Goal: Task Accomplishment & Management: Manage account settings

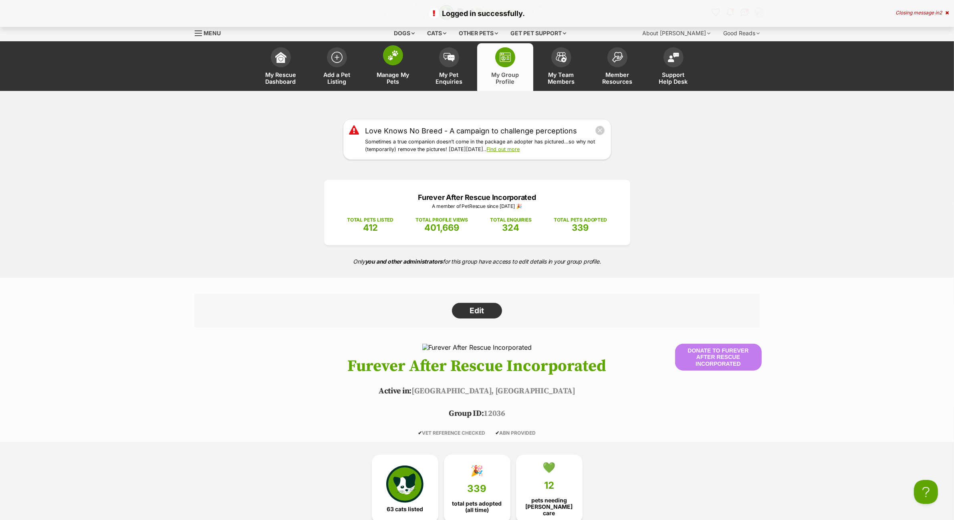
click at [391, 64] on span at bounding box center [393, 55] width 20 height 20
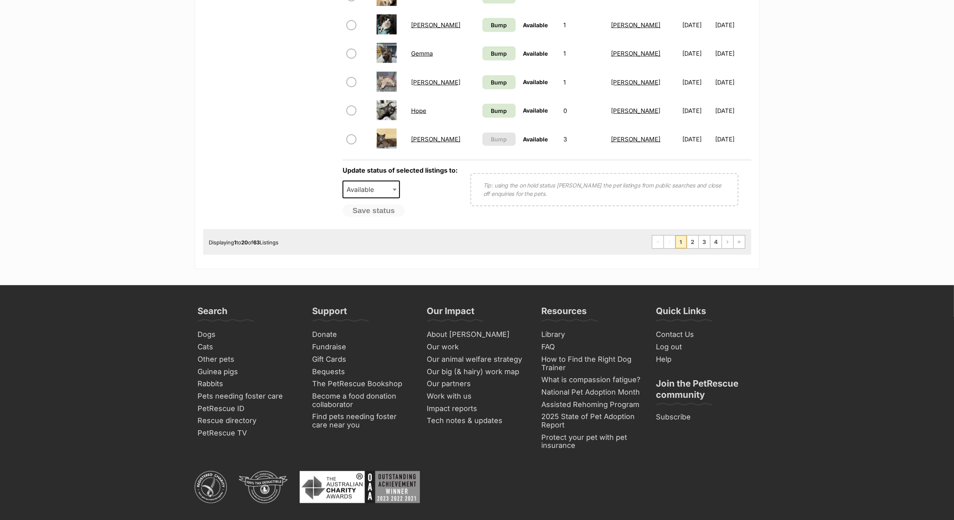
scroll to position [100, 0]
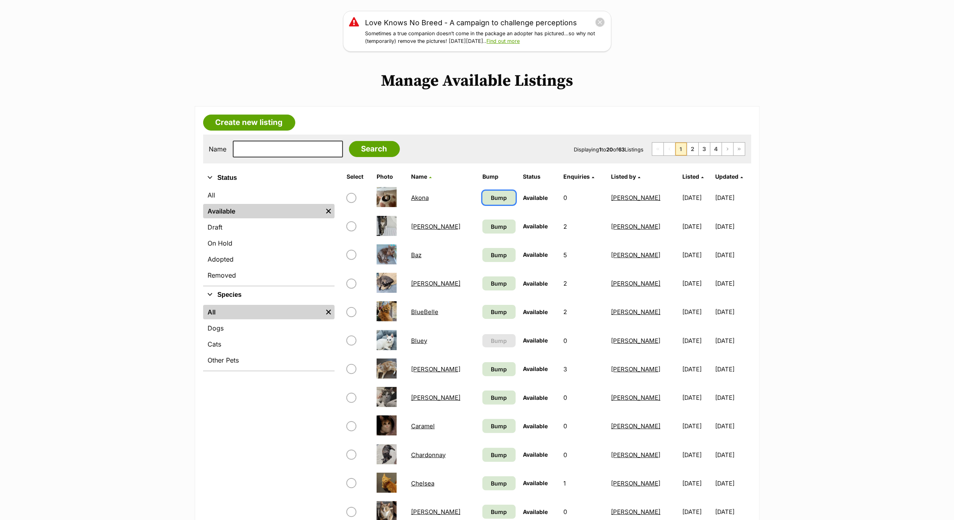
click at [491, 195] on span "Bump" at bounding box center [499, 197] width 16 height 8
click at [491, 222] on span "Bump" at bounding box center [499, 226] width 16 height 8
click at [491, 256] on span "Bump" at bounding box center [499, 255] width 16 height 8
click at [491, 279] on span "Bump" at bounding box center [499, 283] width 16 height 8
click at [491, 308] on span "Bump" at bounding box center [499, 312] width 16 height 8
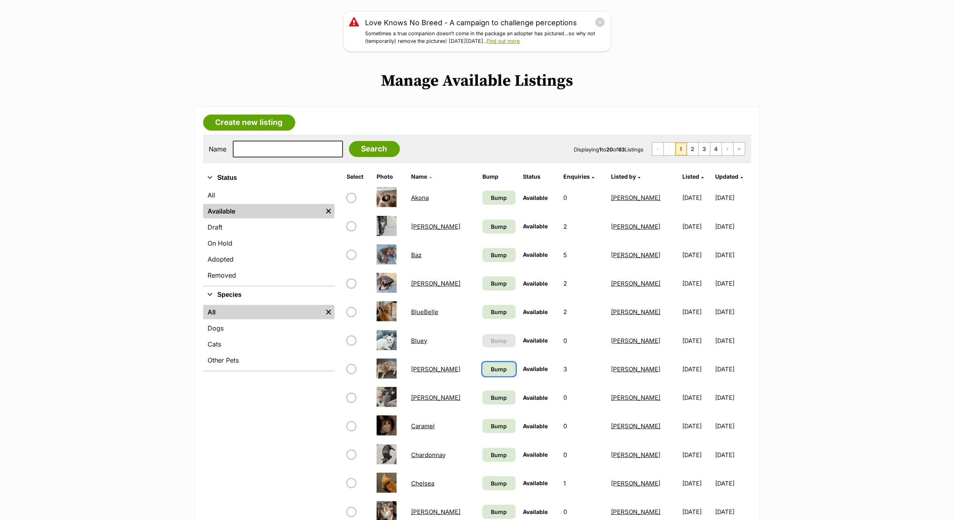
click at [491, 365] on span "Bump" at bounding box center [499, 369] width 16 height 8
click at [482, 391] on link "Bump" at bounding box center [498, 398] width 33 height 14
drag, startPoint x: 479, startPoint y: 408, endPoint x: 480, endPoint y: 431, distance: 23.2
click at [480, 410] on tbody "Akona Bump Available 0 Naomi Sampol 18/03/2025 17/09/2025 Aya Bump Available 2 …" at bounding box center [546, 469] width 407 height 570
click at [491, 428] on span "Bump" at bounding box center [499, 426] width 16 height 8
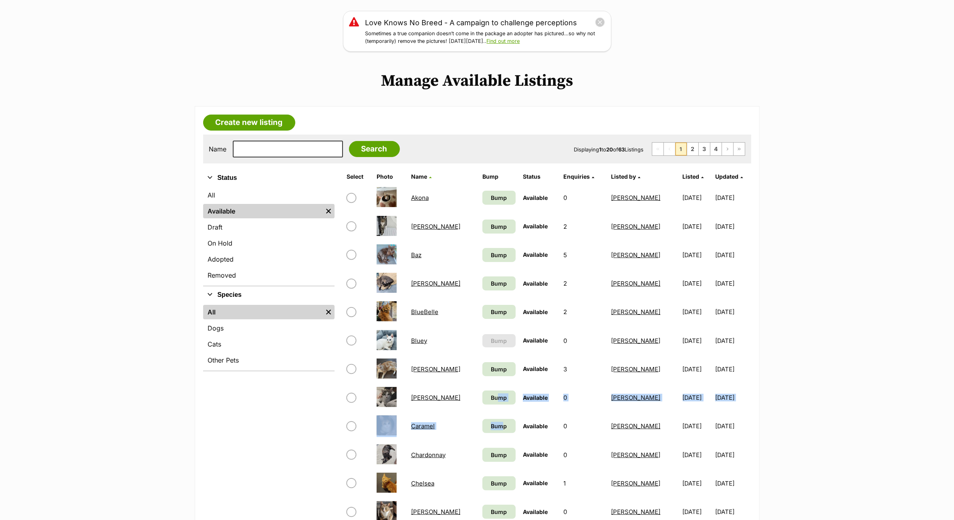
click at [483, 465] on td "Bump" at bounding box center [499, 455] width 40 height 28
click at [484, 457] on link "Bump" at bounding box center [498, 455] width 33 height 14
click at [491, 484] on span "Bump" at bounding box center [499, 483] width 16 height 8
drag, startPoint x: 481, startPoint y: 505, endPoint x: 479, endPoint y: 494, distance: 11.4
click at [491, 508] on span "Bump" at bounding box center [499, 512] width 16 height 8
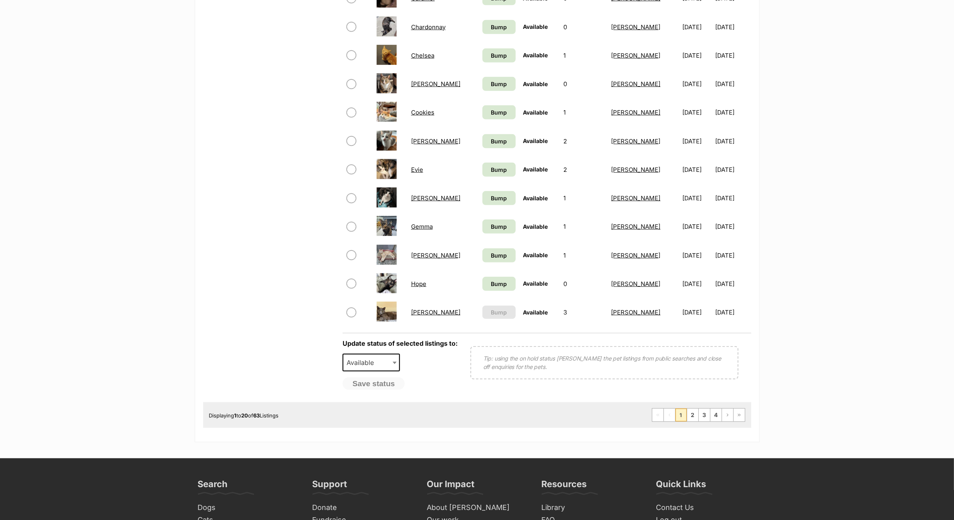
scroll to position [601, 0]
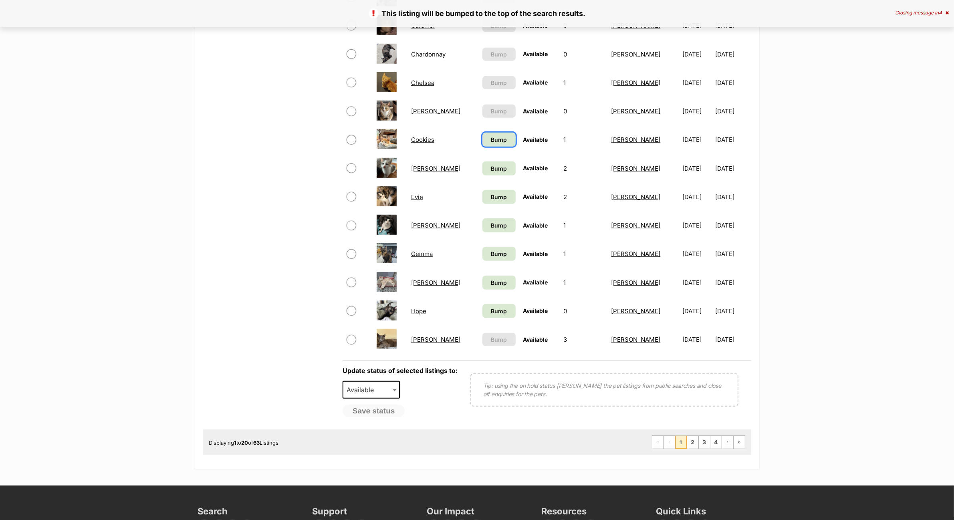
click at [491, 137] on span "Bump" at bounding box center [499, 139] width 16 height 8
click at [491, 164] on span "Bump" at bounding box center [499, 168] width 16 height 8
click at [483, 190] on link "Bump" at bounding box center [498, 197] width 33 height 14
click at [485, 228] on link "Bump" at bounding box center [498, 225] width 33 height 14
click at [485, 269] on td "Bump" at bounding box center [499, 283] width 40 height 28
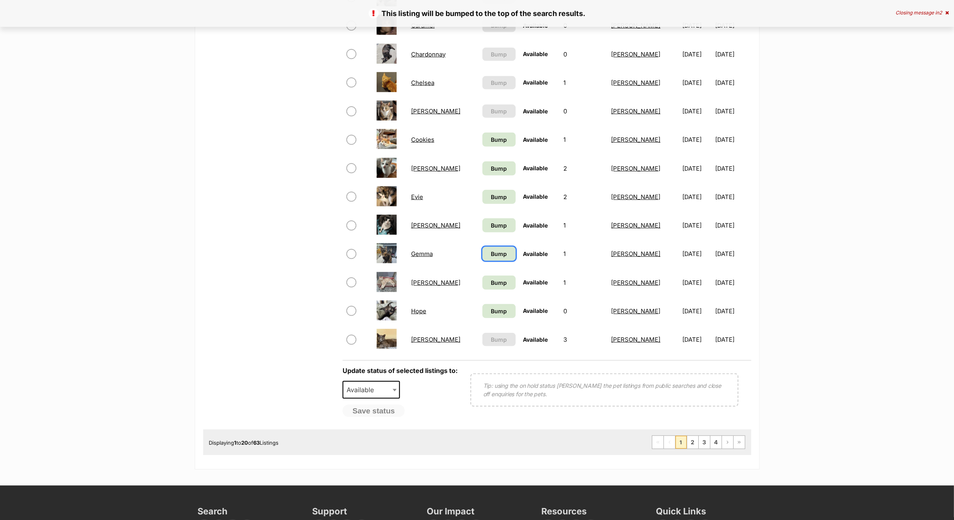
click at [491, 252] on span "Bump" at bounding box center [499, 254] width 16 height 8
click at [491, 281] on span "Bump" at bounding box center [499, 282] width 16 height 8
click at [491, 307] on span "Bump" at bounding box center [499, 311] width 16 height 8
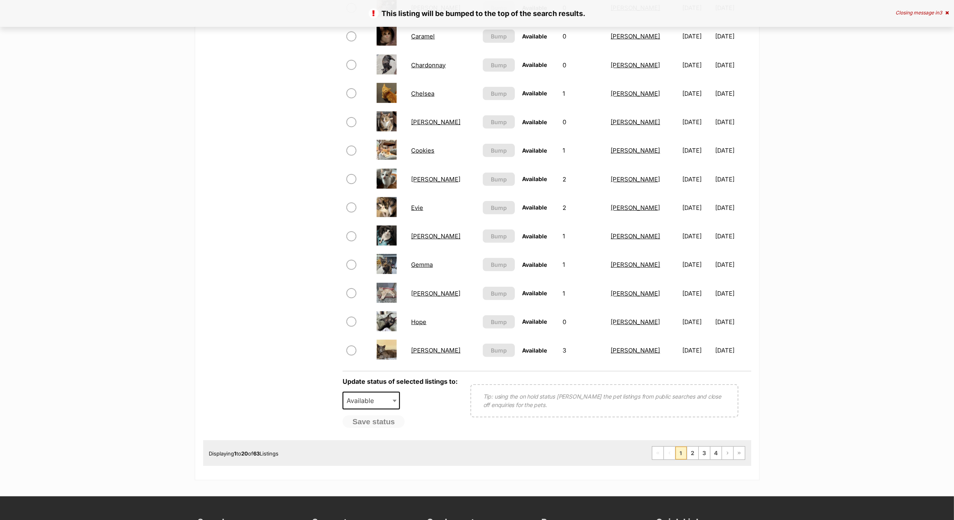
scroll to position [601, 0]
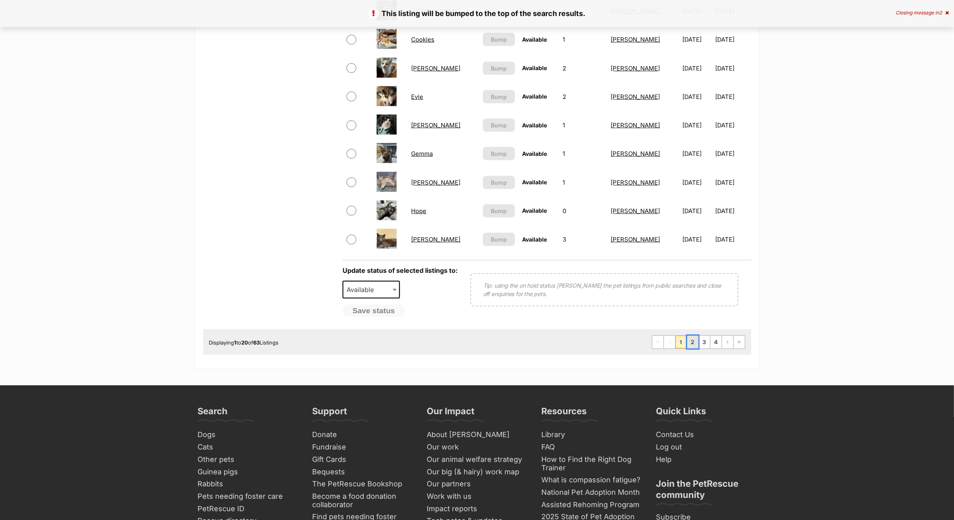
click at [691, 336] on link "2" at bounding box center [692, 342] width 11 height 13
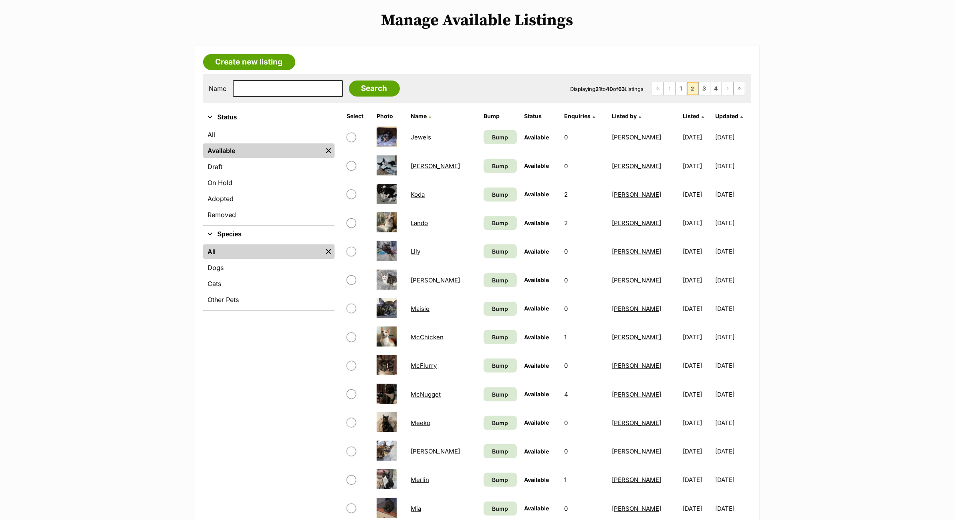
scroll to position [200, 0]
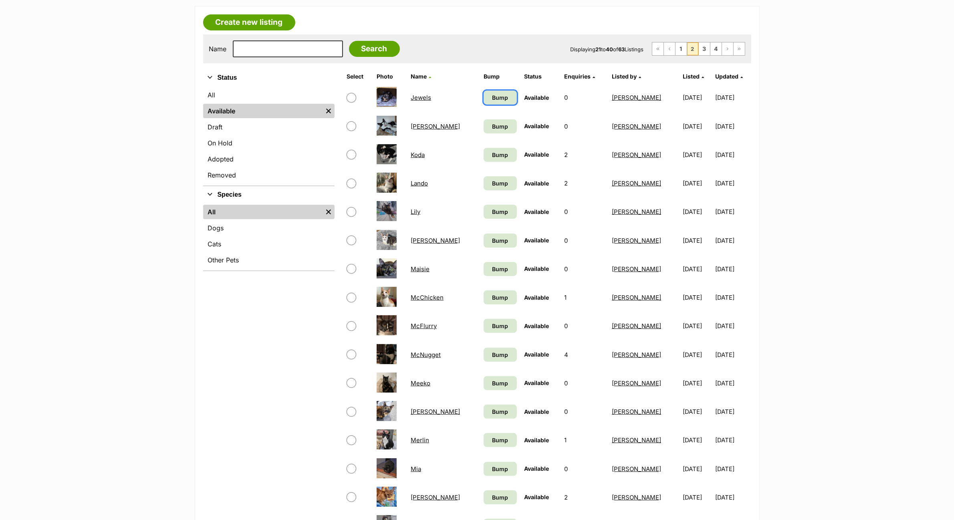
click at [492, 99] on span "Bump" at bounding box center [500, 97] width 16 height 8
click at [483, 132] on link "Bump" at bounding box center [499, 126] width 33 height 14
click at [492, 157] on span "Bump" at bounding box center [500, 155] width 16 height 8
click at [492, 185] on span "Bump" at bounding box center [500, 183] width 16 height 8
click at [492, 213] on span "Bump" at bounding box center [500, 211] width 16 height 8
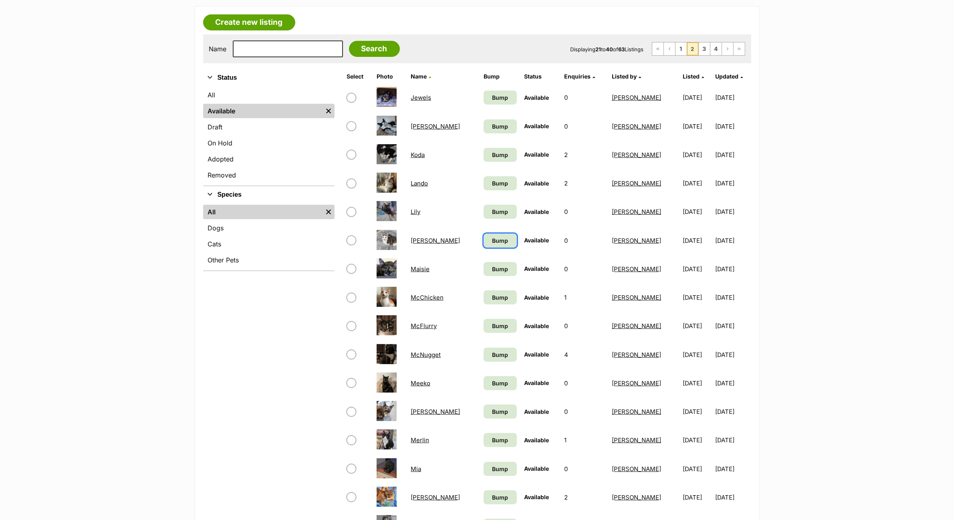
click at [487, 234] on link "Bump" at bounding box center [499, 241] width 33 height 14
click at [491, 270] on link "Bump" at bounding box center [499, 269] width 33 height 14
click at [489, 290] on link "Bump" at bounding box center [499, 297] width 33 height 14
click at [492, 322] on span "Bump" at bounding box center [500, 326] width 16 height 8
click at [492, 351] on span "Bump" at bounding box center [500, 355] width 16 height 8
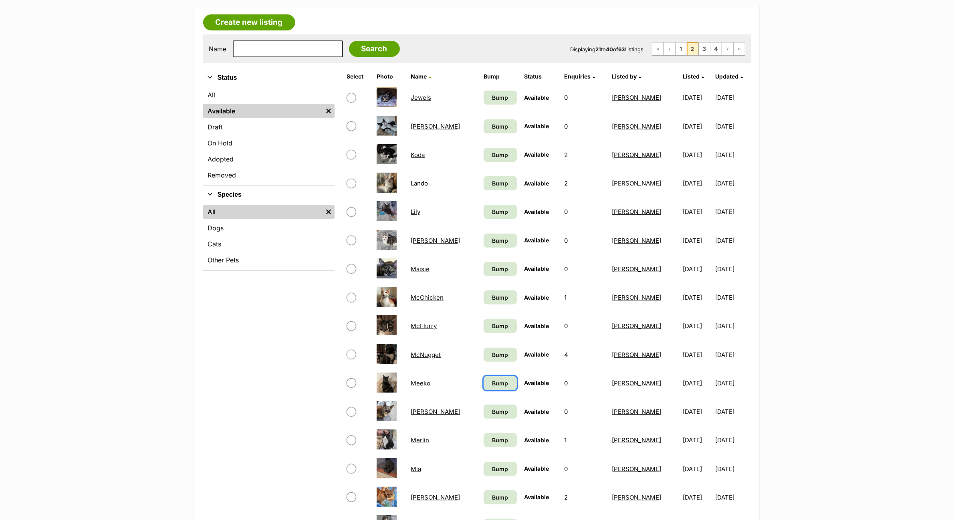
click at [492, 381] on span "Bump" at bounding box center [500, 383] width 16 height 8
click at [485, 426] on td "Bump" at bounding box center [499, 440] width 39 height 28
click at [492, 407] on span "Bump" at bounding box center [500, 411] width 16 height 8
click at [483, 433] on link "Bump" at bounding box center [499, 440] width 33 height 14
click at [492, 467] on span "Bump" at bounding box center [500, 469] width 16 height 8
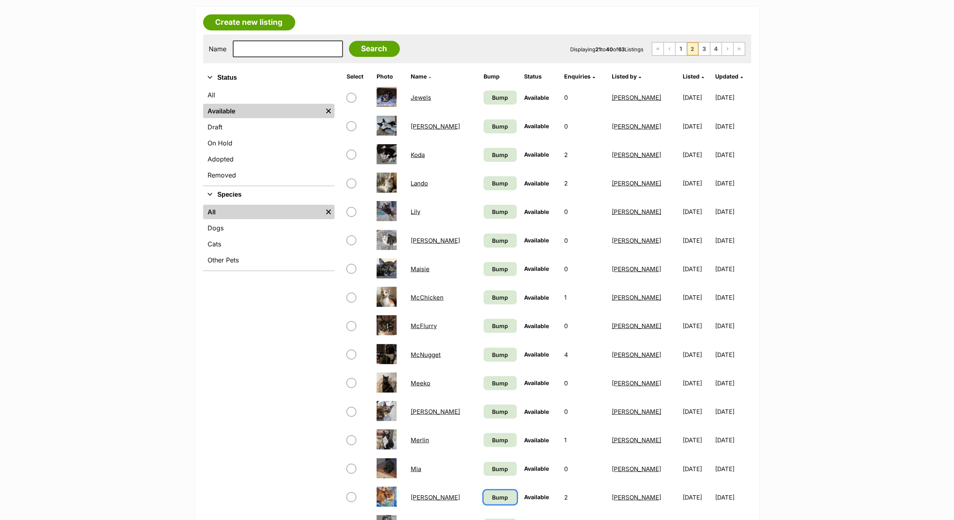
click at [492, 498] on span "Bump" at bounding box center [500, 497] width 16 height 8
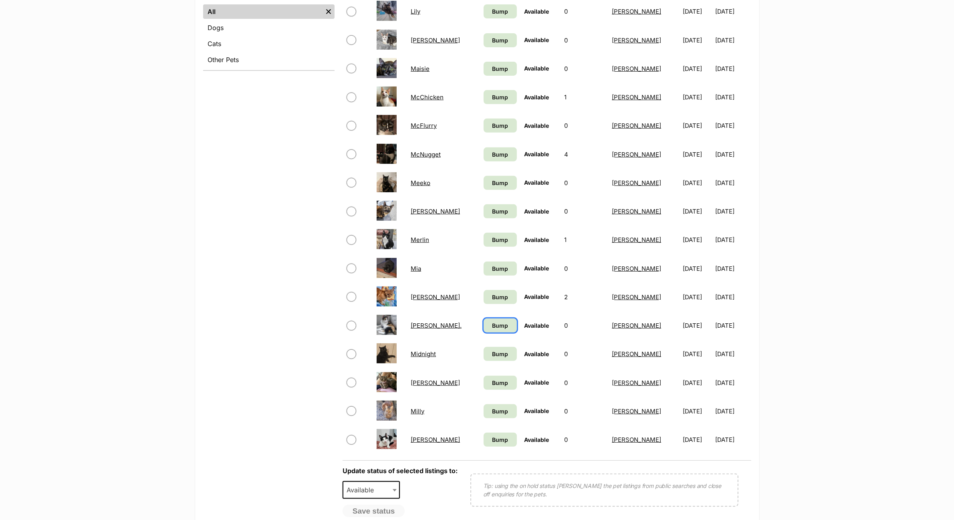
click at [492, 321] on span "Bump" at bounding box center [500, 325] width 16 height 8
click at [492, 354] on span "Bump" at bounding box center [500, 354] width 16 height 8
click at [492, 379] on span "Bump" at bounding box center [500, 383] width 16 height 8
click at [492, 407] on span "Bump" at bounding box center [500, 411] width 16 height 8
click at [483, 440] on link "Bump" at bounding box center [499, 440] width 33 height 14
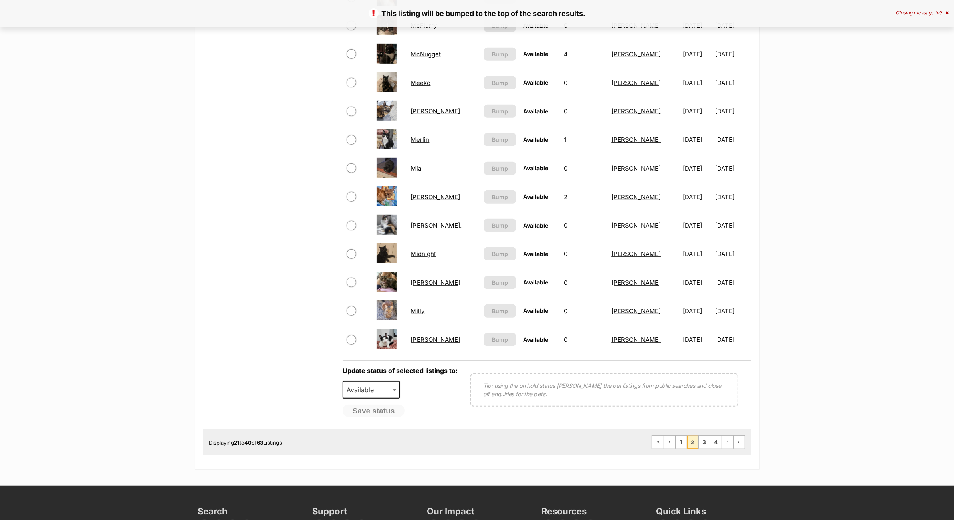
scroll to position [401, 0]
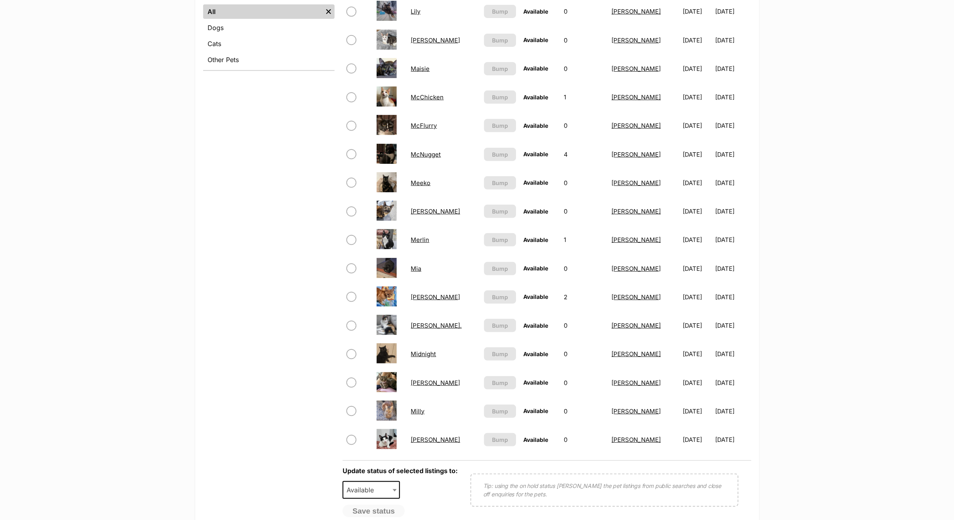
click at [437, 293] on link "[PERSON_NAME]" at bounding box center [435, 297] width 49 height 8
click at [426, 322] on link "[PERSON_NAME]." at bounding box center [436, 326] width 51 height 8
click at [414, 265] on link "Mia" at bounding box center [416, 269] width 10 height 8
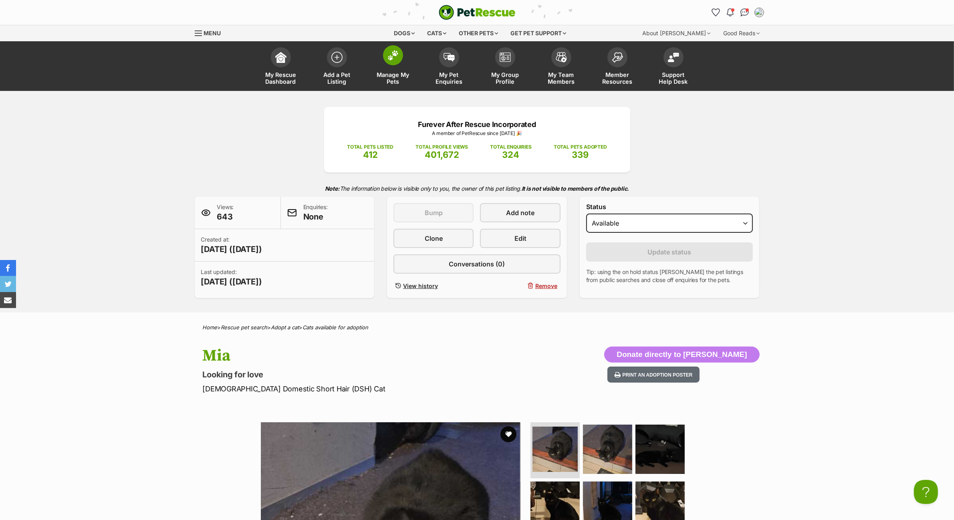
click at [395, 60] on img at bounding box center [392, 55] width 11 height 10
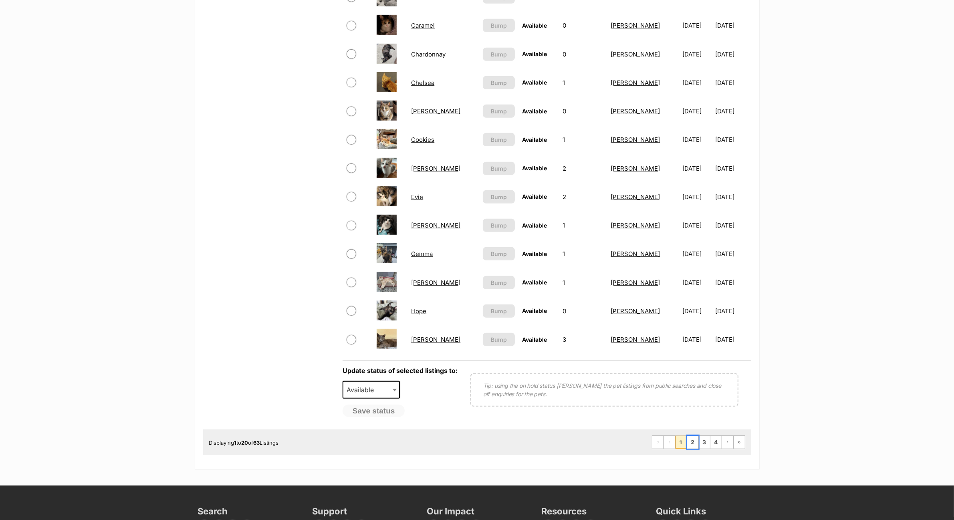
drag, startPoint x: 691, startPoint y: 437, endPoint x: 687, endPoint y: 429, distance: 8.5
click at [690, 436] on link "2" at bounding box center [692, 442] width 11 height 13
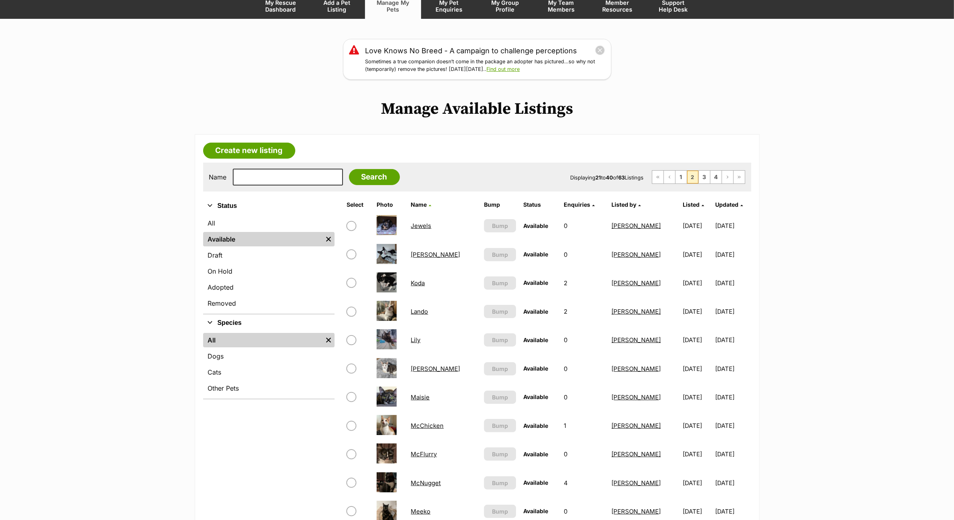
scroll to position [501, 0]
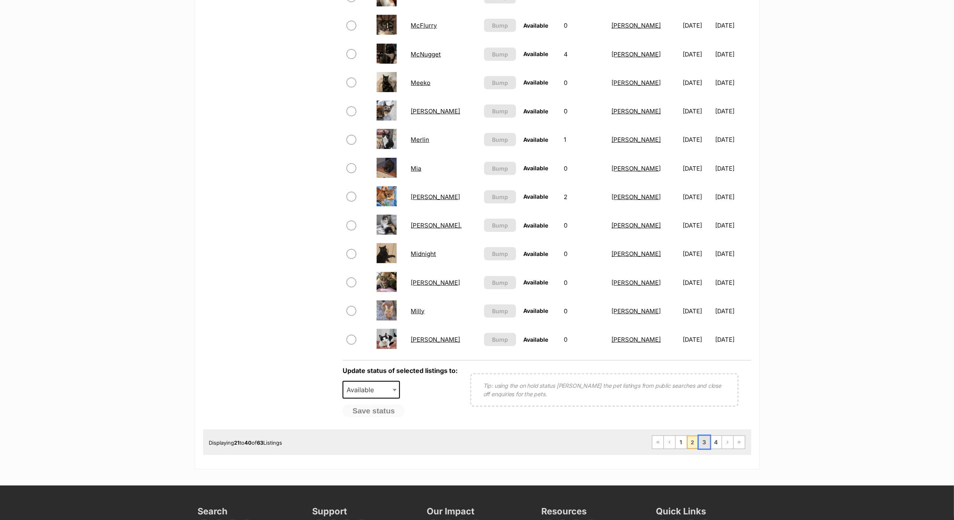
click at [699, 439] on link "3" at bounding box center [704, 442] width 11 height 13
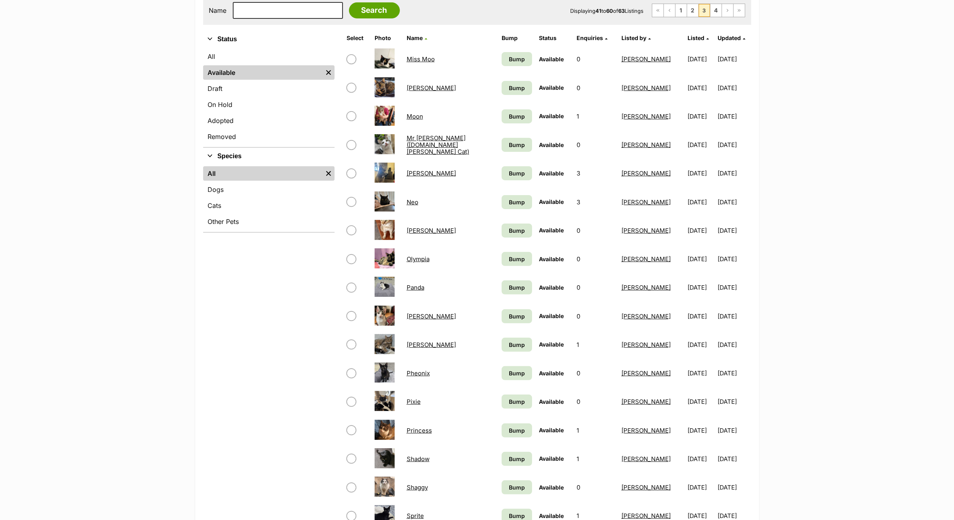
scroll to position [200, 0]
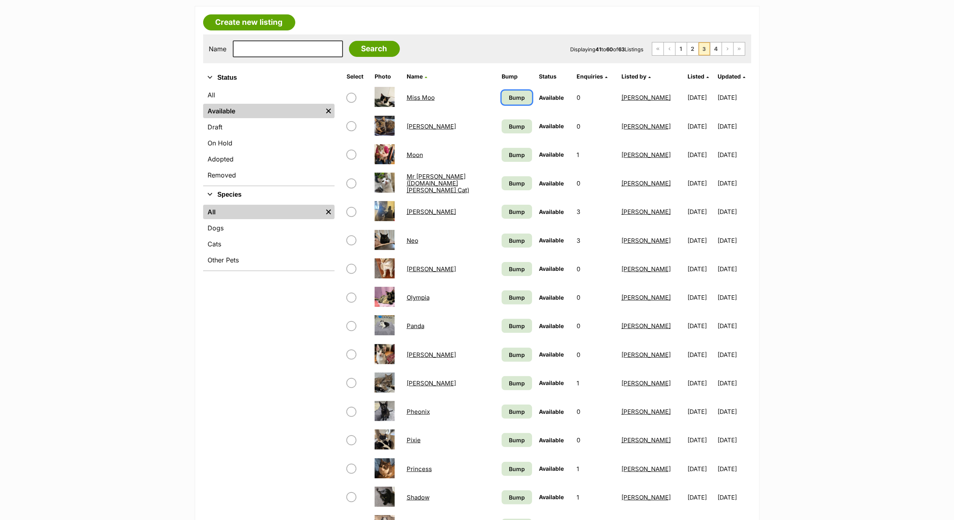
click at [512, 99] on span "Bump" at bounding box center [517, 97] width 16 height 8
click at [518, 137] on td "Bump" at bounding box center [516, 127] width 37 height 28
click at [514, 126] on span "Bump" at bounding box center [517, 126] width 16 height 8
click at [515, 165] on td "Bump" at bounding box center [516, 155] width 37 height 28
click at [512, 155] on span "Bump" at bounding box center [517, 155] width 16 height 8
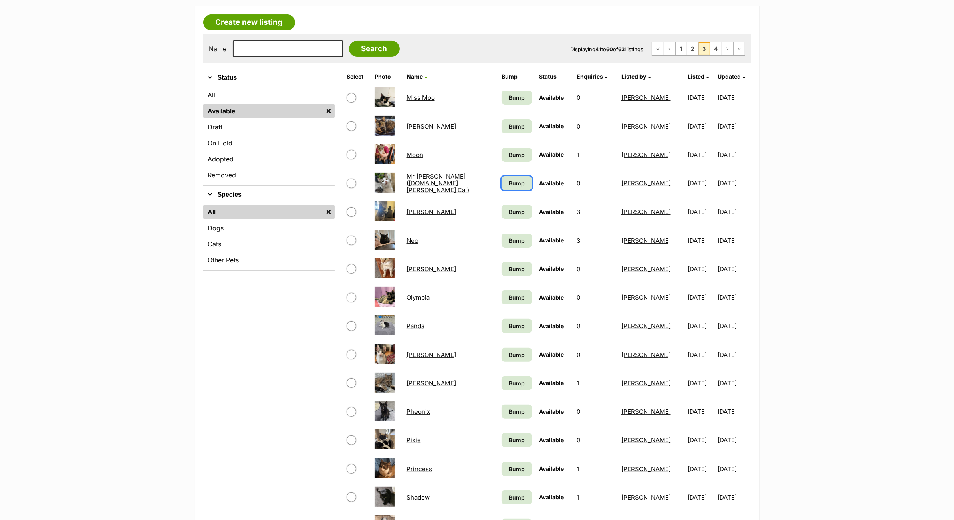
click at [515, 183] on span "Bump" at bounding box center [517, 183] width 16 height 8
click at [520, 214] on span "Bump" at bounding box center [517, 211] width 16 height 8
click at [519, 245] on link "Bump" at bounding box center [517, 241] width 30 height 14
click at [518, 272] on link "Bump" at bounding box center [517, 269] width 30 height 14
click at [518, 296] on span "Bump" at bounding box center [517, 297] width 16 height 8
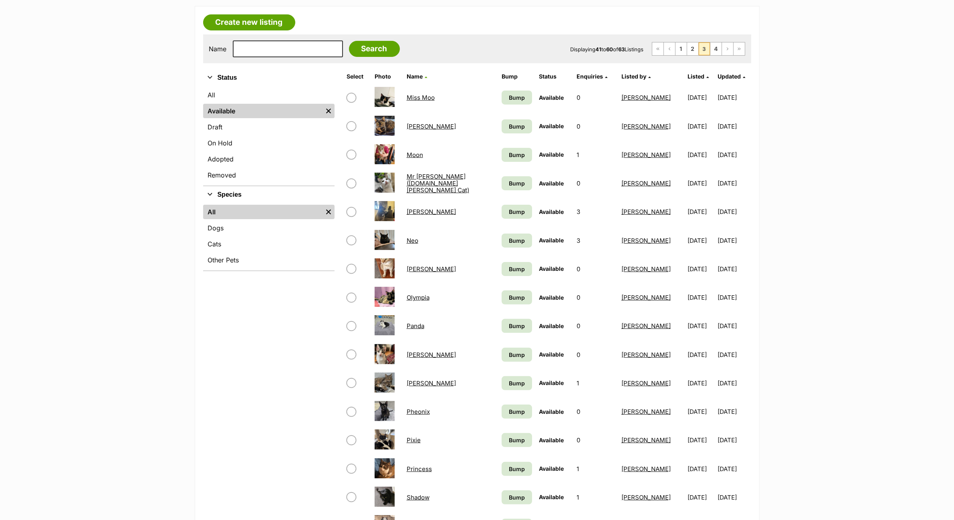
click at [519, 316] on td "Bump" at bounding box center [516, 326] width 37 height 28
click at [520, 329] on link "Bump" at bounding box center [517, 326] width 30 height 14
click at [515, 355] on span "Bump" at bounding box center [517, 355] width 16 height 8
click at [515, 379] on span "Bump" at bounding box center [517, 383] width 16 height 8
click at [514, 409] on span "Bump" at bounding box center [517, 411] width 16 height 8
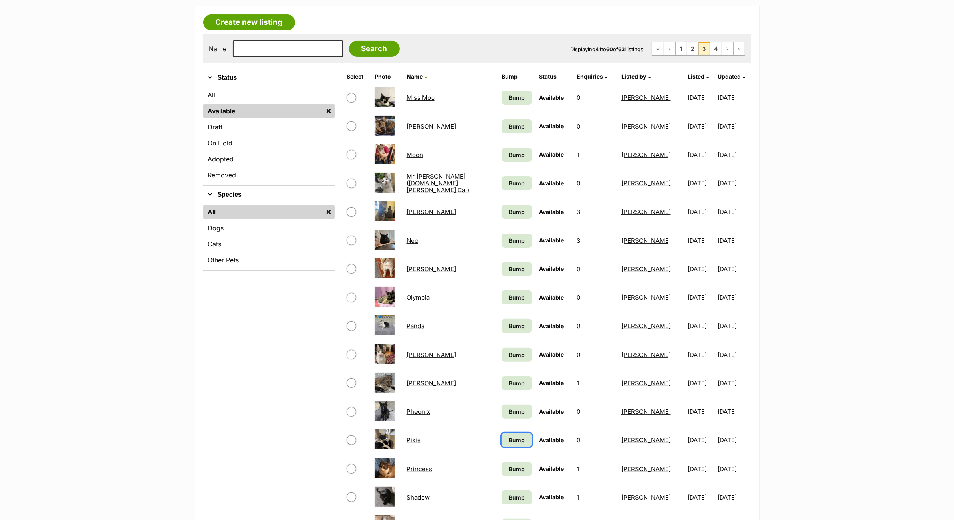
click at [515, 436] on span "Bump" at bounding box center [517, 440] width 16 height 8
click at [515, 462] on link "Bump" at bounding box center [517, 469] width 30 height 14
click at [515, 467] on span "Bump" at bounding box center [517, 469] width 16 height 8
click at [511, 493] on span "Bump" at bounding box center [517, 497] width 16 height 8
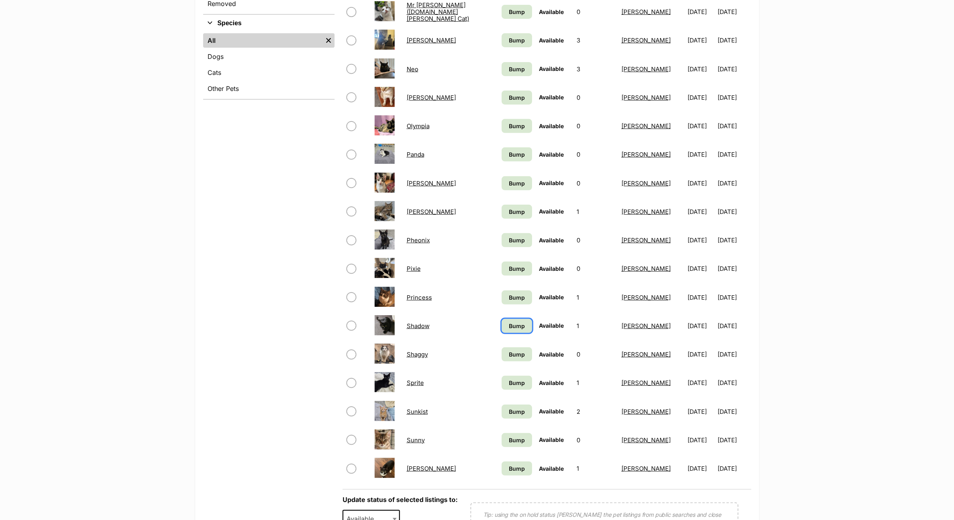
scroll to position [401, 0]
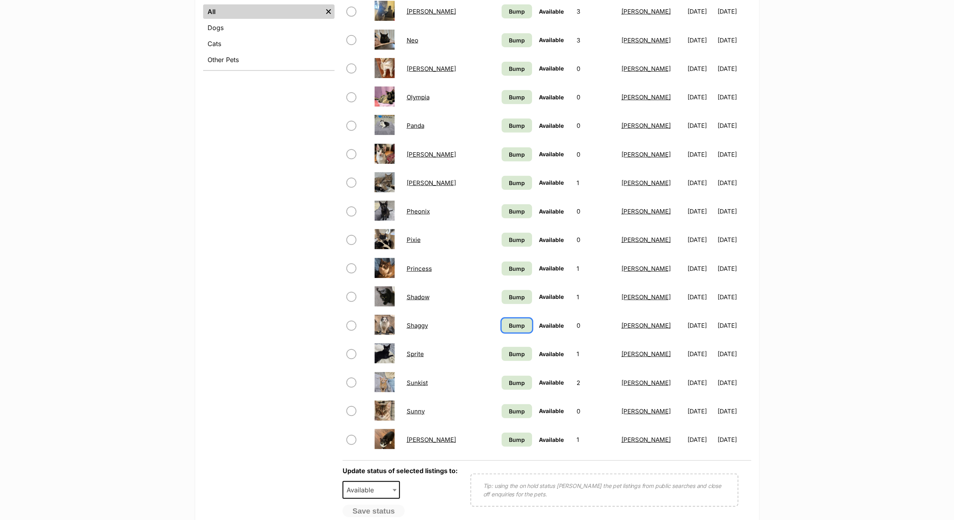
click at [509, 322] on span "Bump" at bounding box center [517, 325] width 16 height 8
click at [513, 350] on span "Bump" at bounding box center [517, 354] width 16 height 8
click at [514, 376] on link "Bump" at bounding box center [517, 383] width 30 height 14
click at [514, 409] on span "Bump" at bounding box center [517, 411] width 16 height 8
click at [514, 426] on td "Bump" at bounding box center [516, 440] width 37 height 28
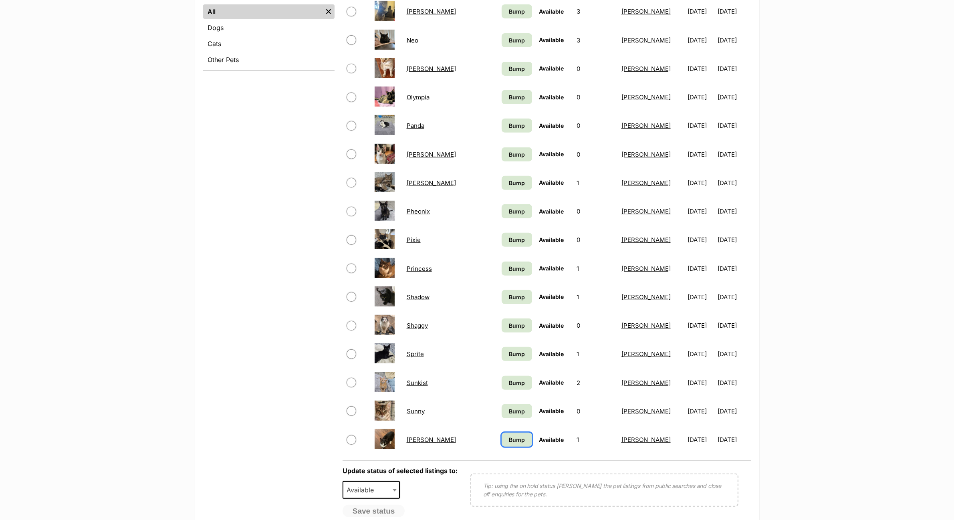
click at [514, 435] on span "Bump" at bounding box center [517, 439] width 16 height 8
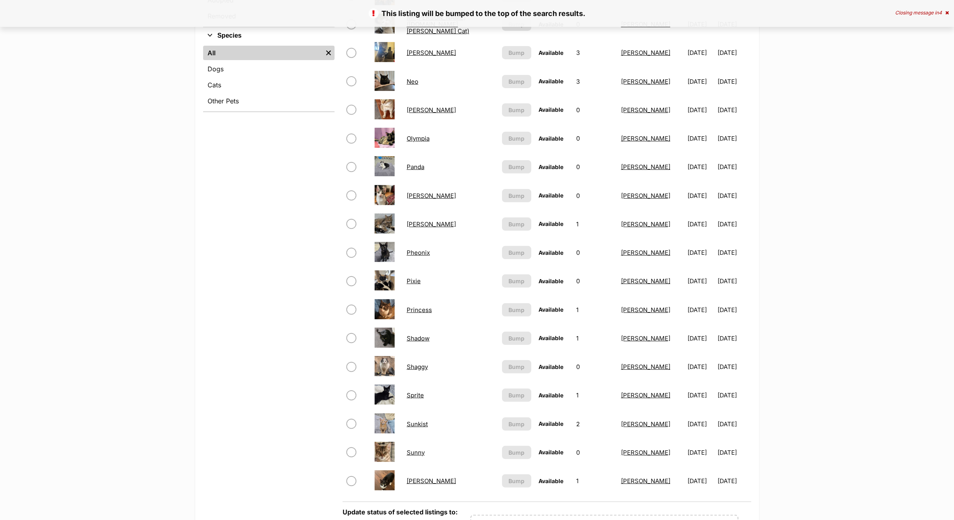
scroll to position [601, 0]
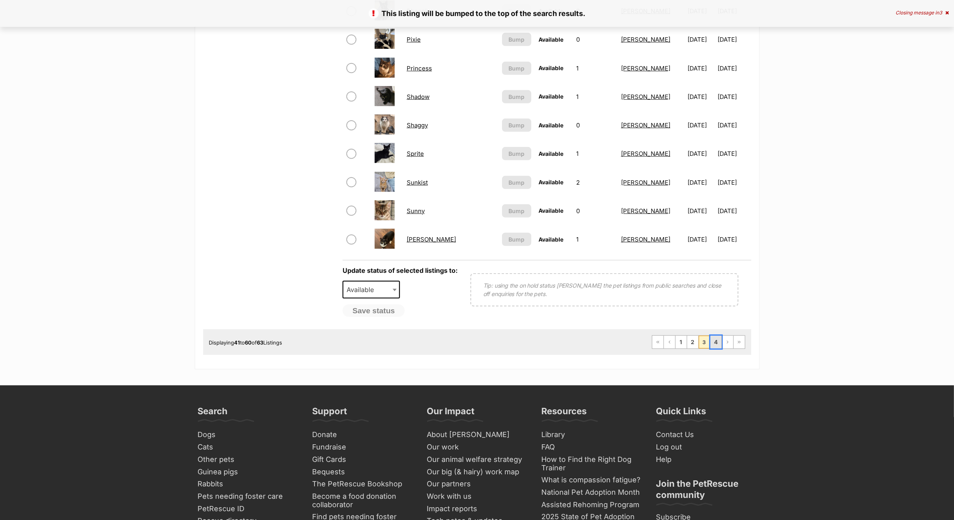
click at [714, 336] on link "4" at bounding box center [715, 342] width 11 height 13
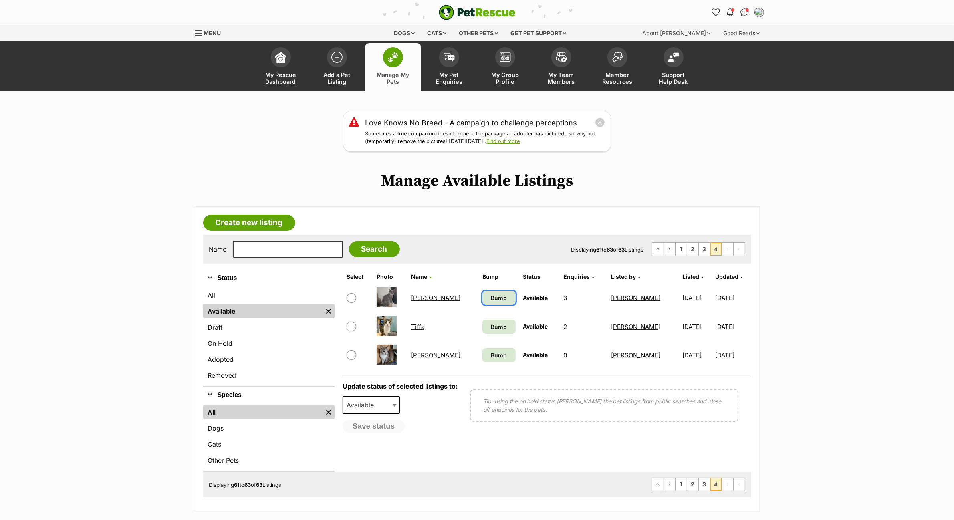
click at [485, 296] on link "Bump" at bounding box center [498, 298] width 33 height 14
click at [491, 324] on span "Bump" at bounding box center [499, 326] width 16 height 8
click at [482, 348] on link "Bump" at bounding box center [498, 355] width 33 height 14
click at [491, 353] on span "Bump" at bounding box center [499, 355] width 16 height 8
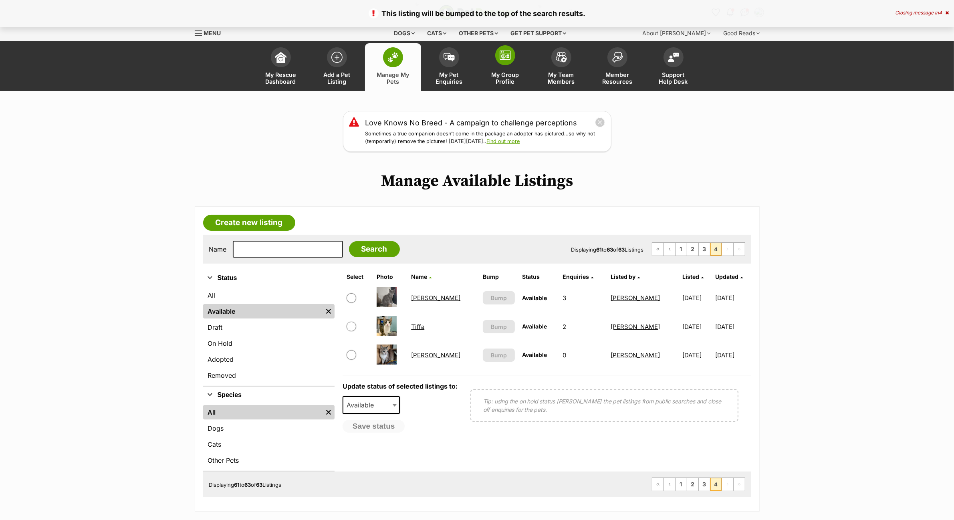
click at [511, 65] on link "My Group Profile" at bounding box center [505, 67] width 56 height 48
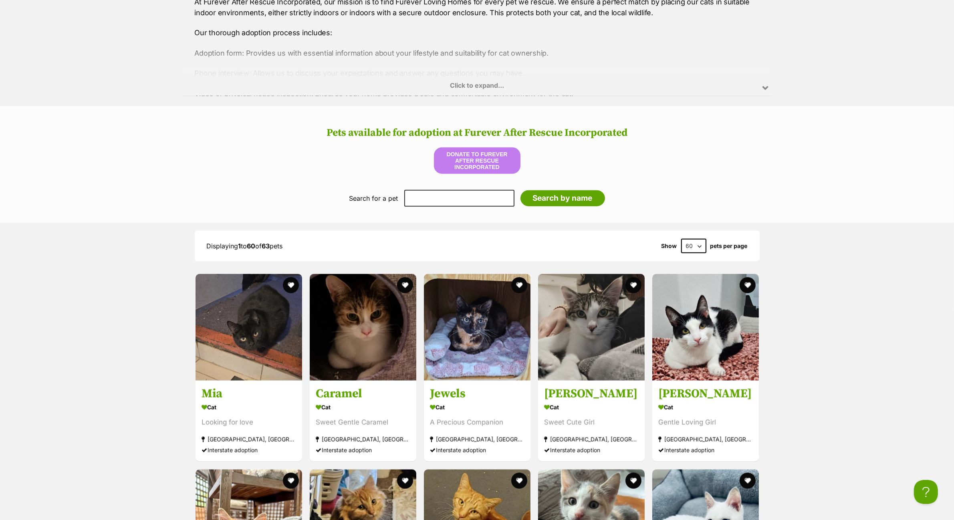
scroll to position [1001, 0]
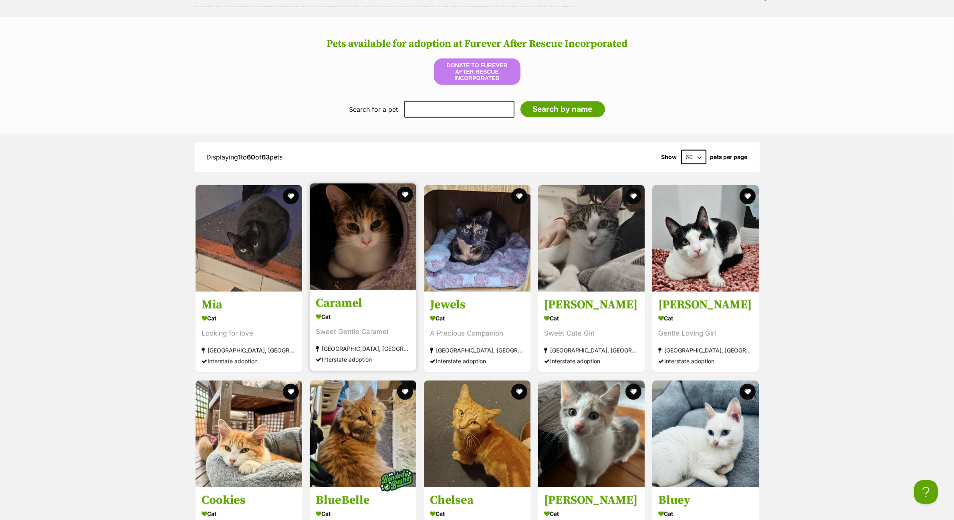
click at [367, 258] on img at bounding box center [363, 236] width 107 height 107
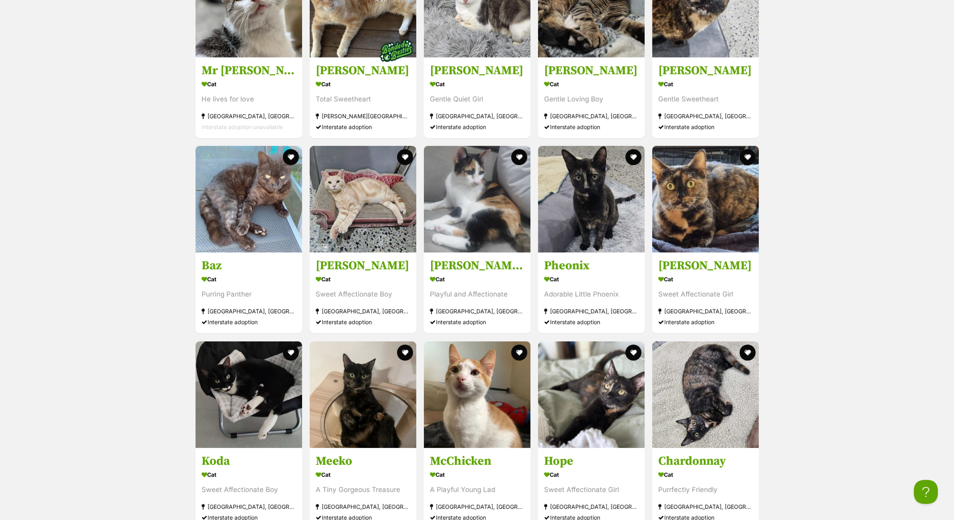
scroll to position [3004, 0]
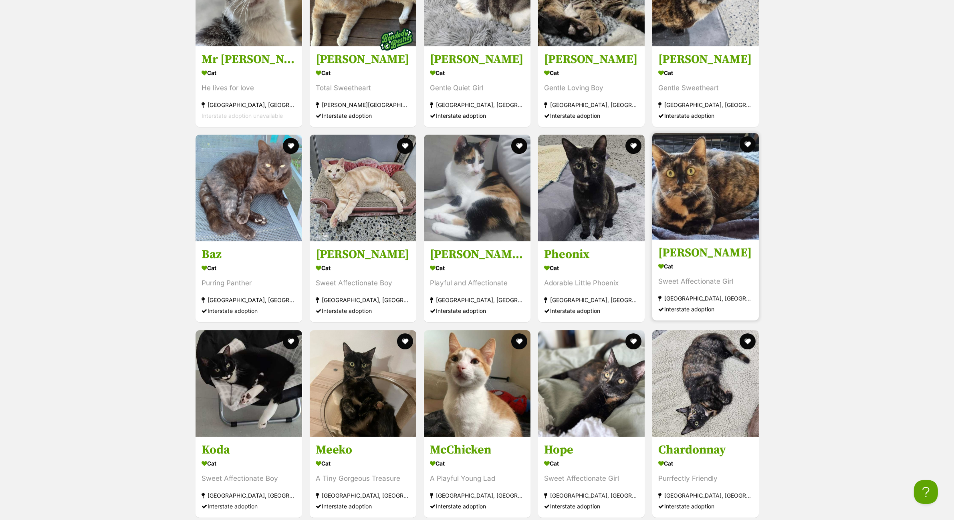
click at [694, 168] on img at bounding box center [705, 186] width 107 height 107
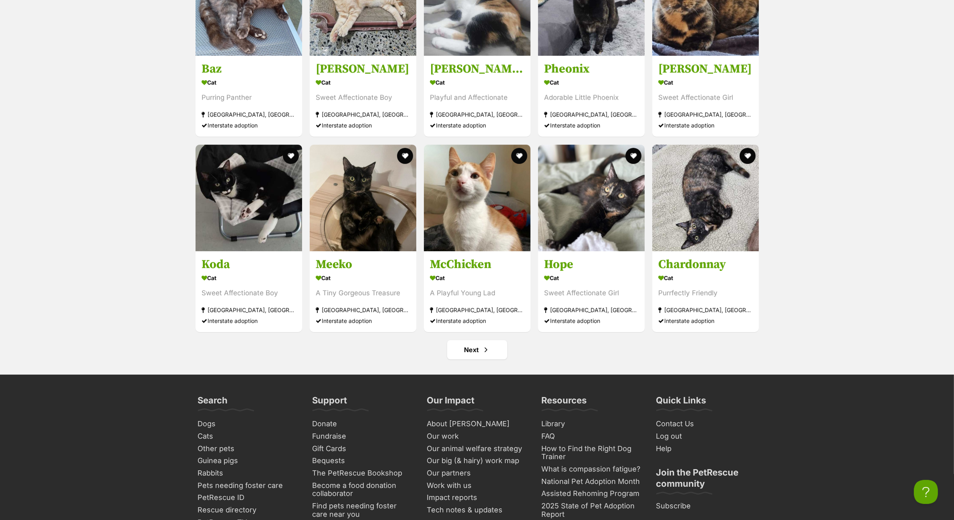
scroll to position [3205, 0]
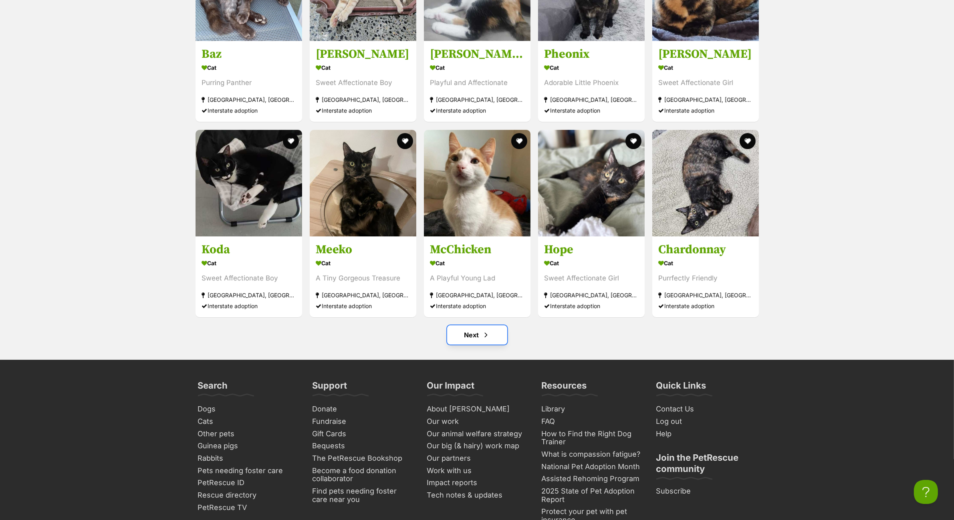
click at [483, 326] on link "Next" at bounding box center [477, 334] width 60 height 19
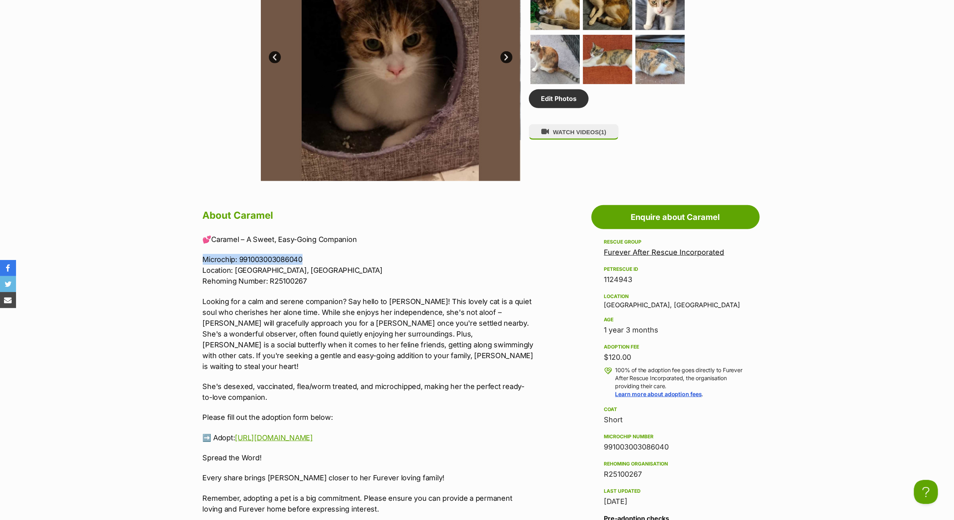
drag, startPoint x: 306, startPoint y: 260, endPoint x: 199, endPoint y: 261, distance: 107.4
copy p "Microchip: 991003003086040"
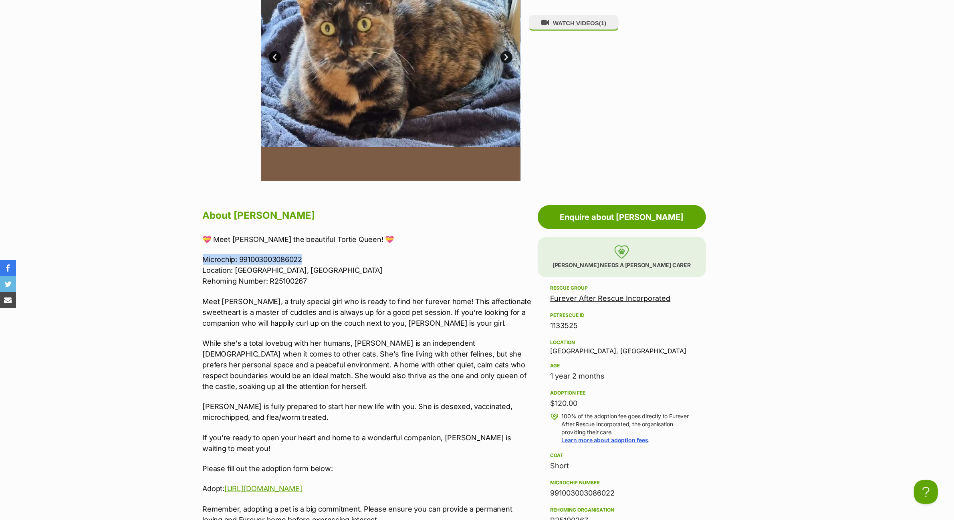
drag, startPoint x: 310, startPoint y: 255, endPoint x: 197, endPoint y: 261, distance: 113.1
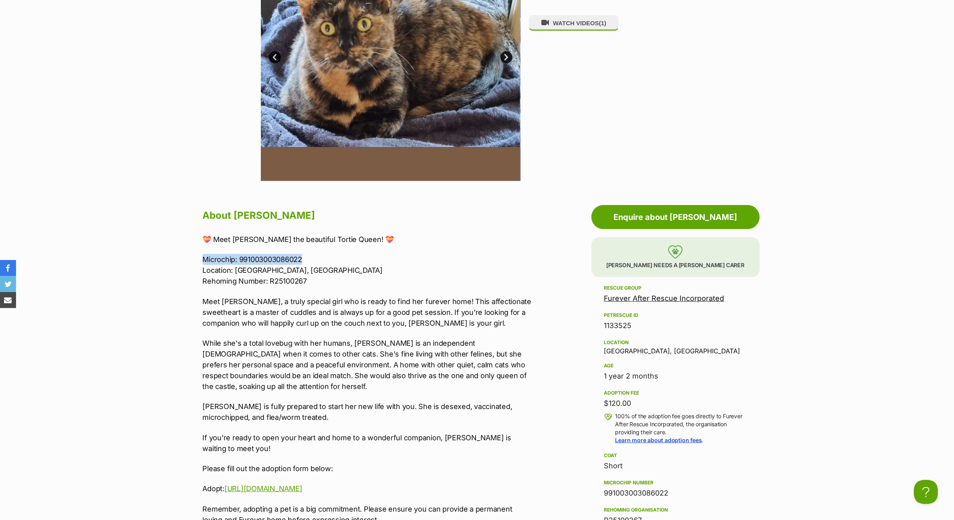
copy p "Microchip: 991003003086022"
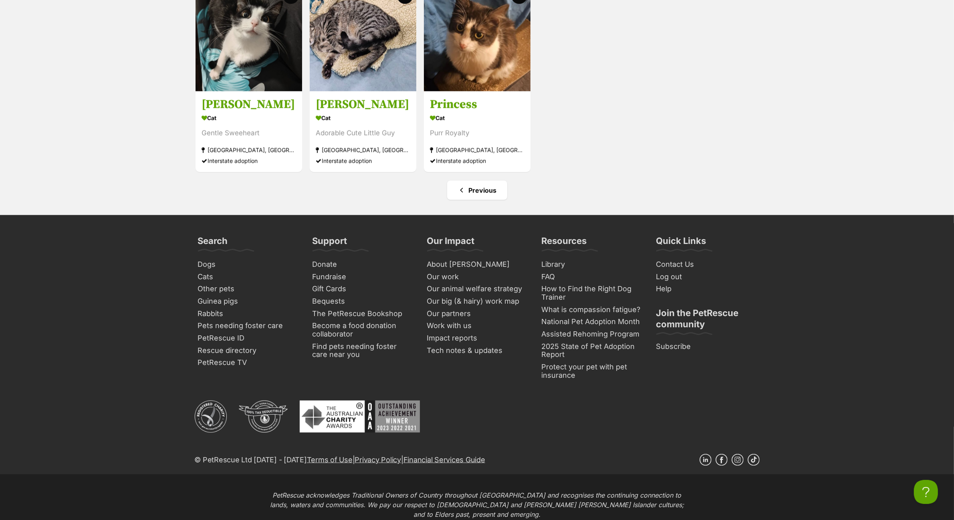
scroll to position [1102, 0]
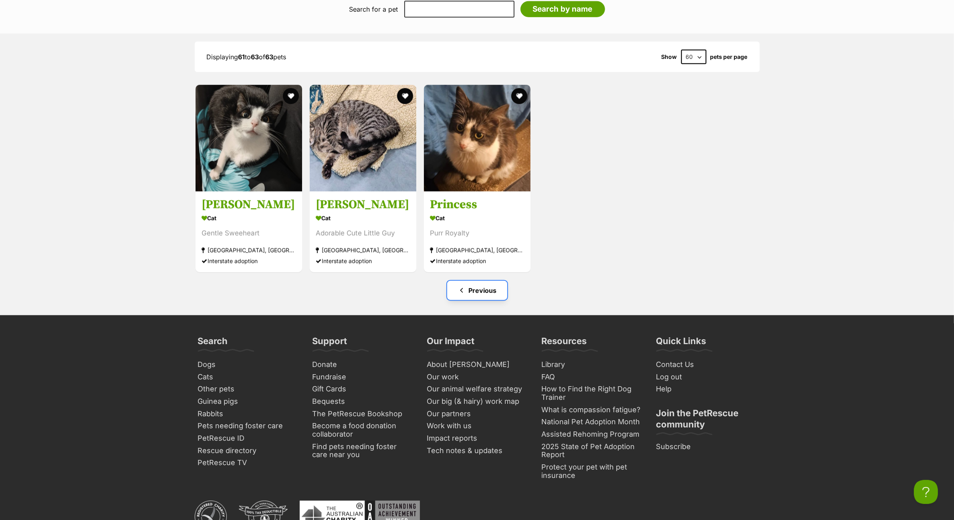
click at [479, 288] on link "Previous" at bounding box center [477, 290] width 60 height 19
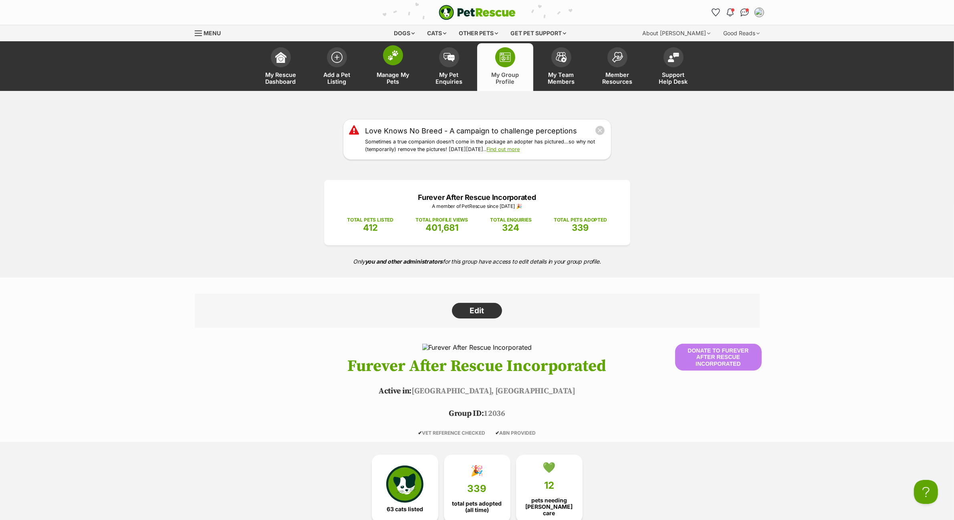
click at [395, 67] on link "Manage My Pets" at bounding box center [393, 67] width 56 height 48
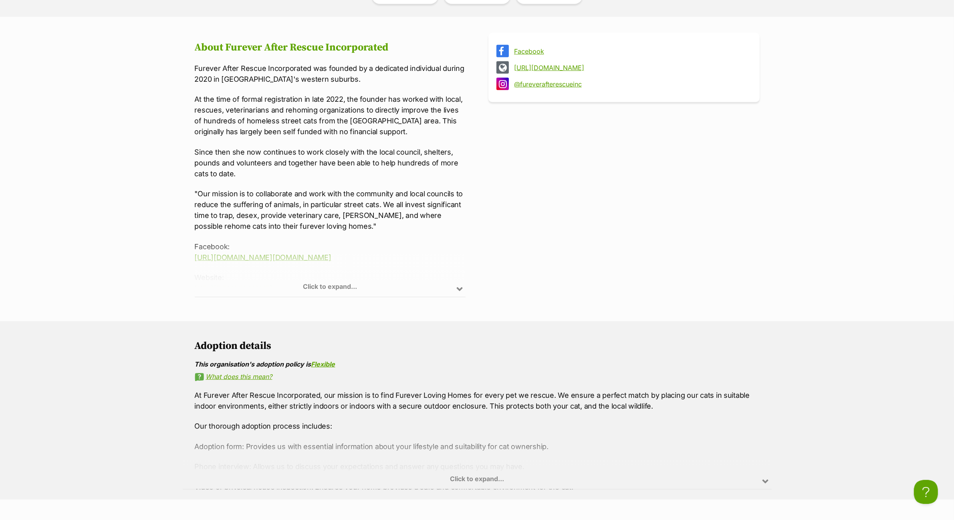
scroll to position [801, 0]
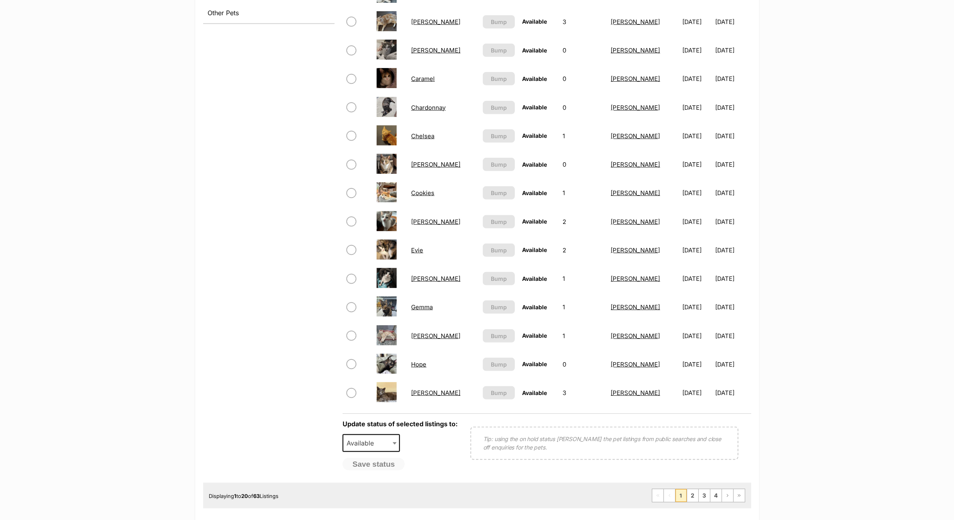
scroll to position [501, 0]
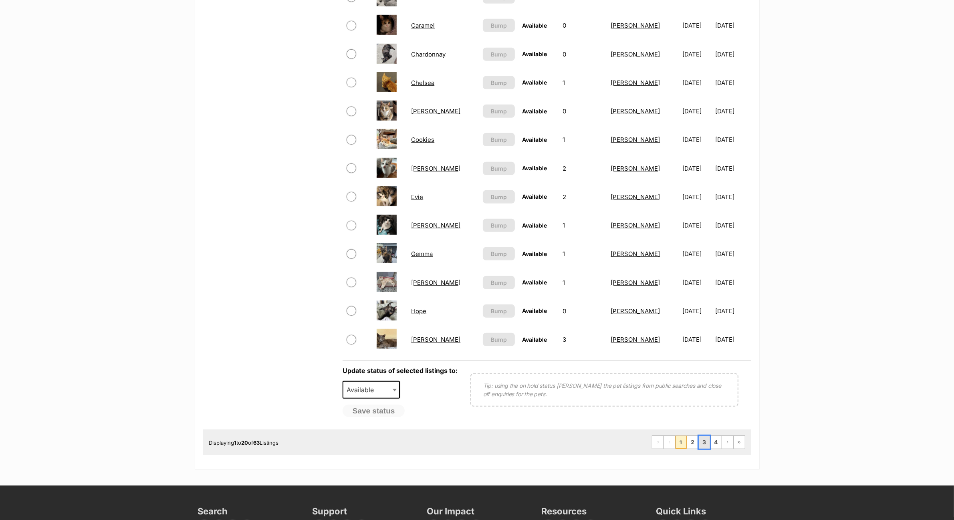
click at [706, 436] on link "3" at bounding box center [704, 442] width 11 height 13
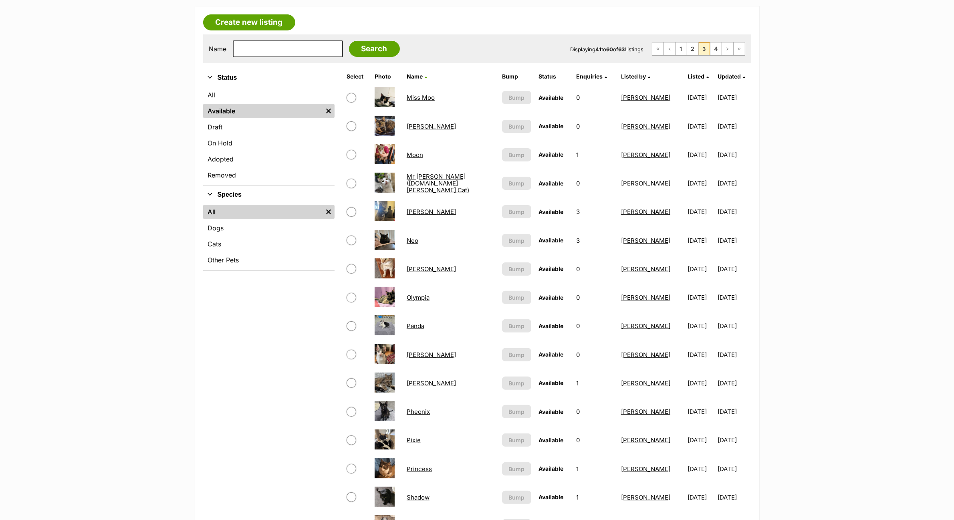
scroll to position [701, 0]
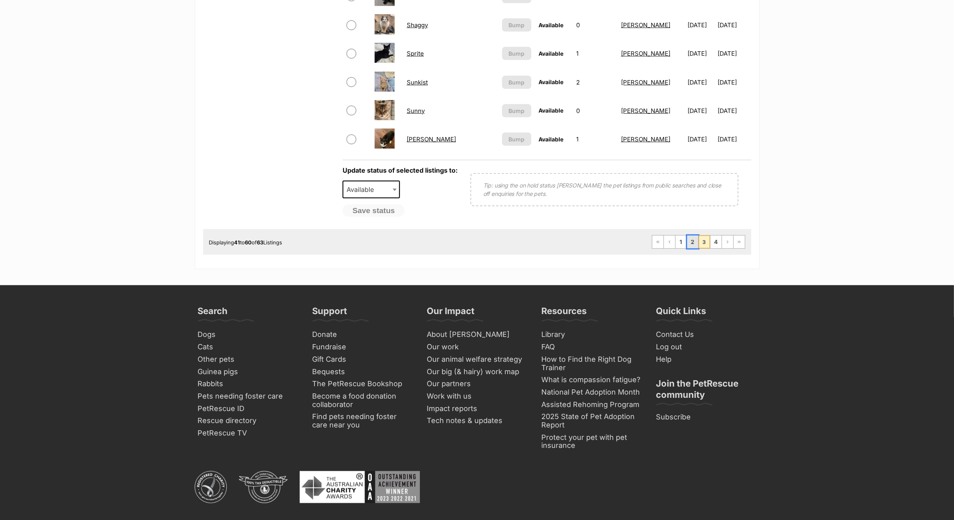
click at [692, 239] on link "2" at bounding box center [692, 242] width 11 height 13
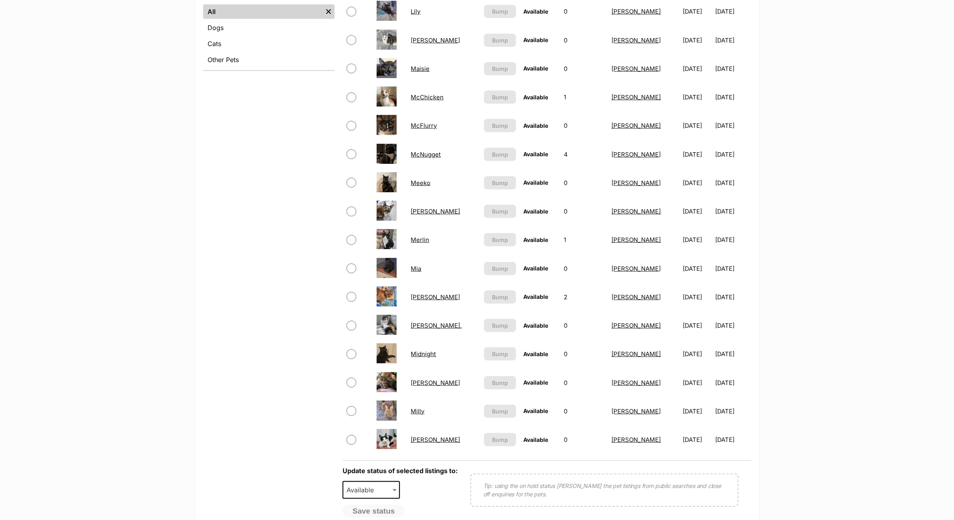
scroll to position [501, 0]
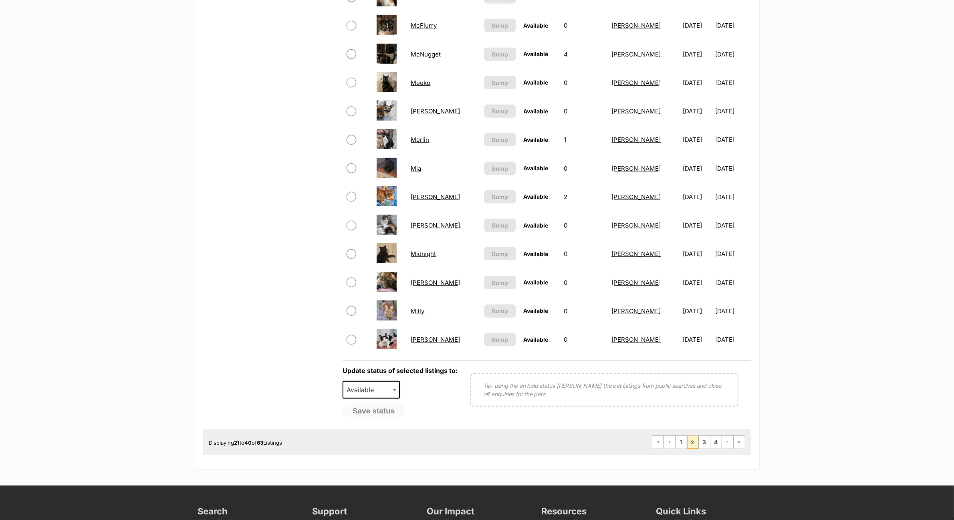
click at [417, 309] on link "Milly" at bounding box center [418, 311] width 14 height 8
click at [701, 439] on link "3" at bounding box center [704, 442] width 11 height 13
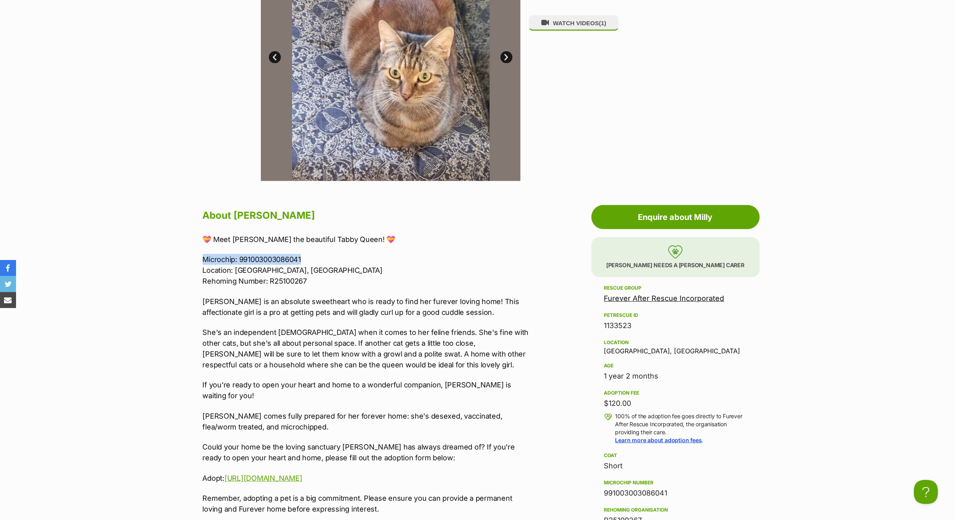
drag, startPoint x: 304, startPoint y: 257, endPoint x: 201, endPoint y: 261, distance: 103.0
copy p "Microchip: 991003003086041"
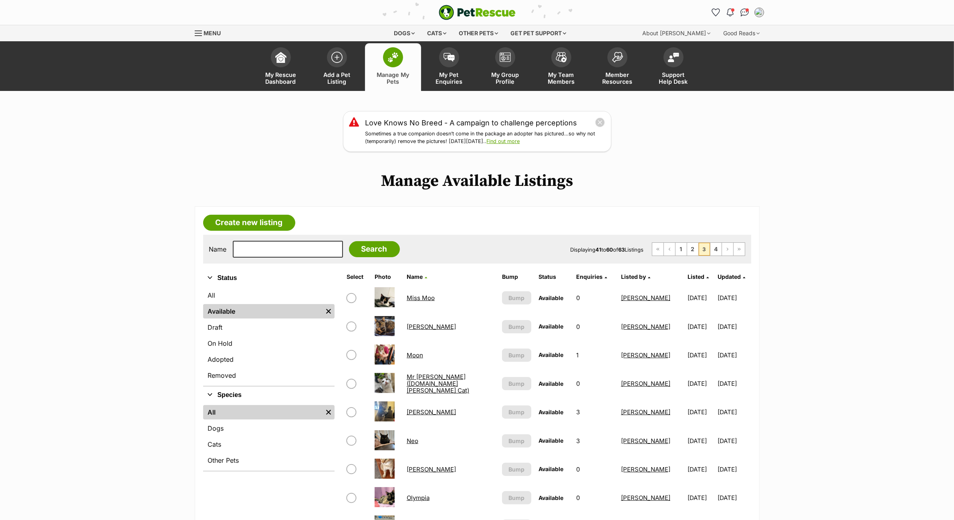
scroll to position [100, 0]
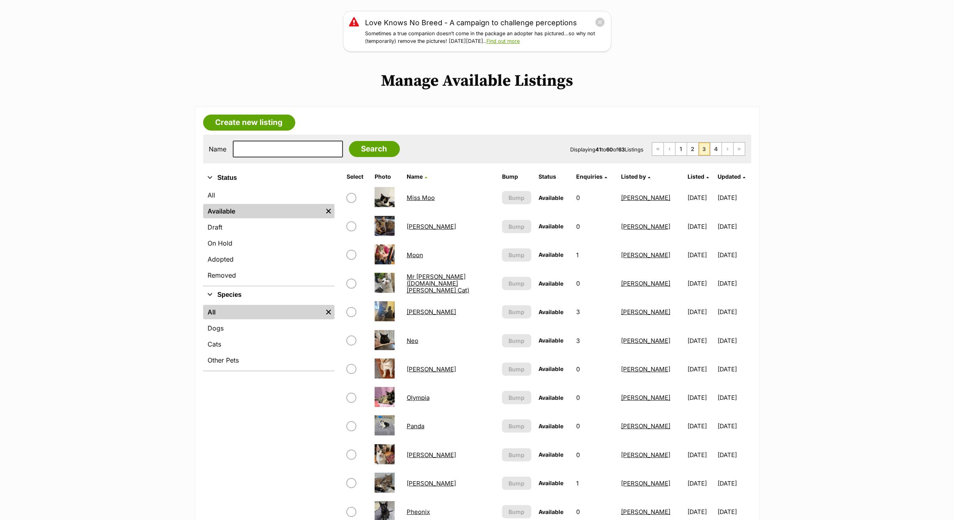
click at [416, 371] on link "[PERSON_NAME]" at bounding box center [431, 369] width 49 height 8
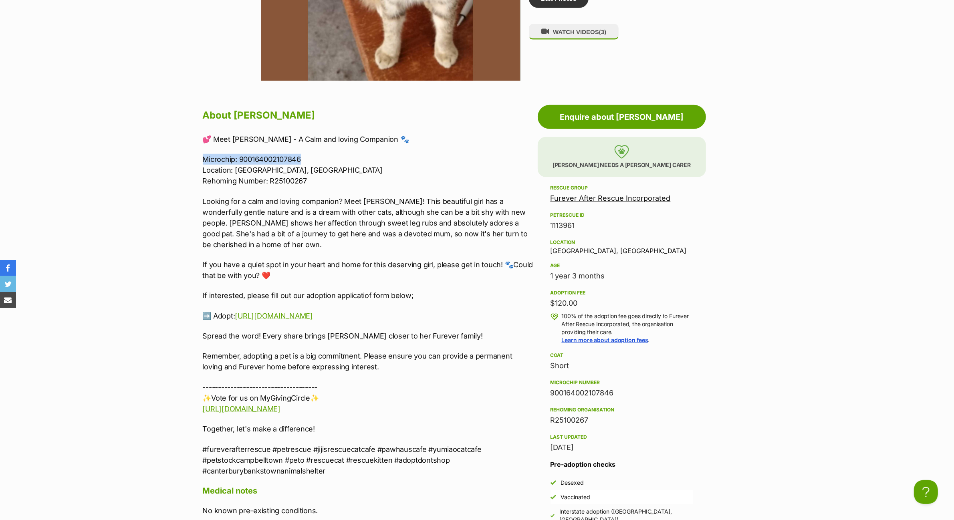
drag, startPoint x: 304, startPoint y: 156, endPoint x: 201, endPoint y: 157, distance: 102.6
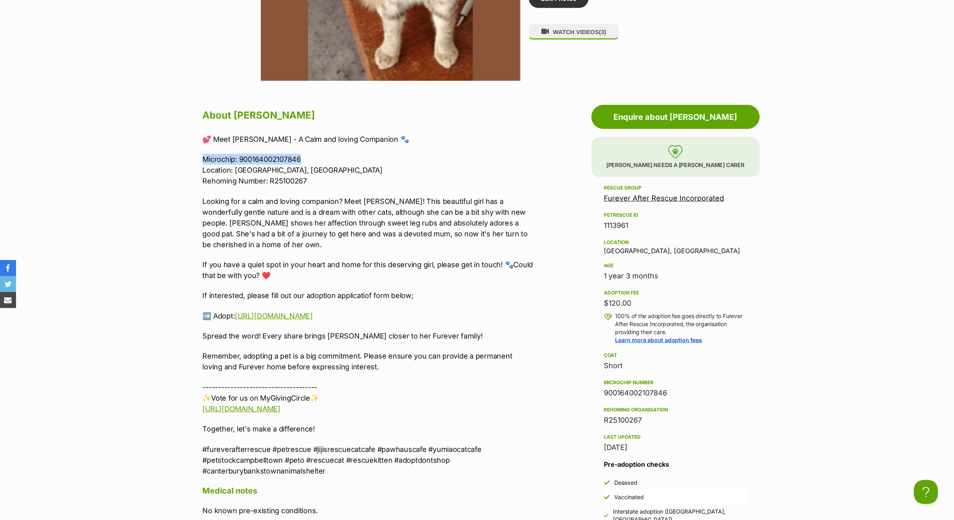
copy p "Microchip: 900164002107846"
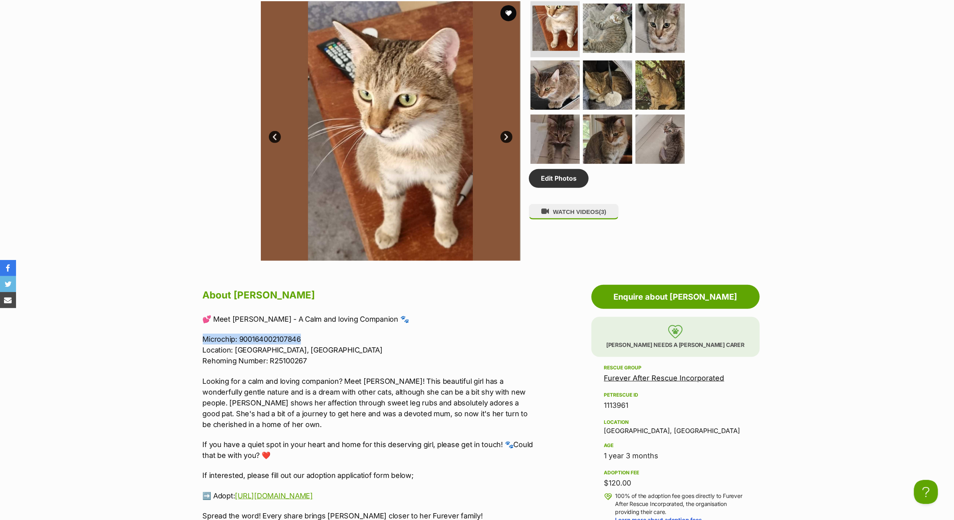
scroll to position [501, 0]
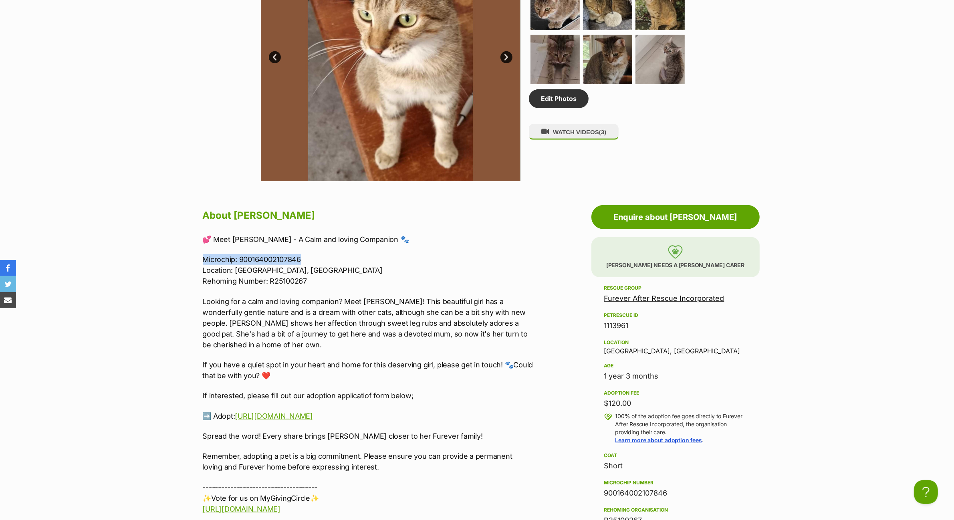
copy p "Microchip: 900164002107846"
